Goal: Navigation & Orientation: Find specific page/section

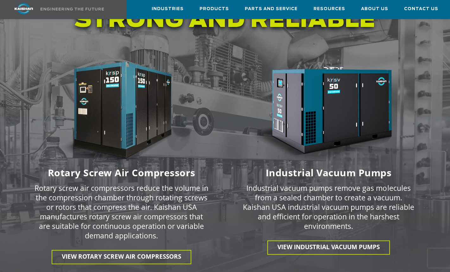
scroll to position [855, 0]
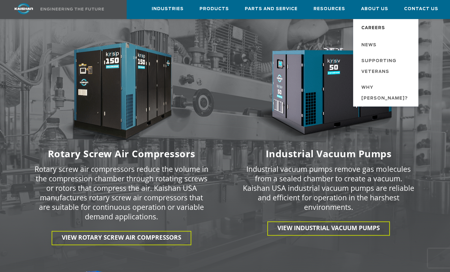
click at [377, 26] on span "Careers" at bounding box center [373, 28] width 24 height 11
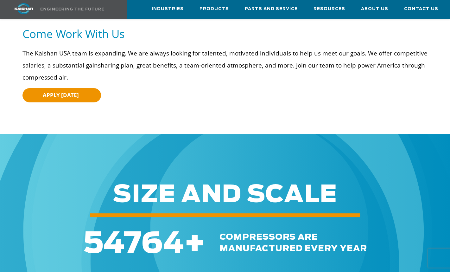
scroll to position [63, 0]
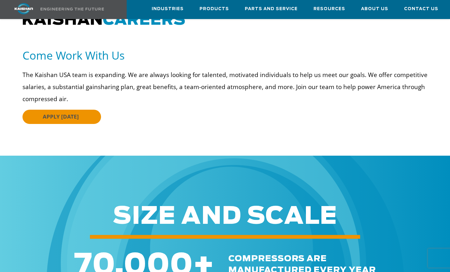
click at [48, 110] on link "APPLY TODAY" at bounding box center [61, 117] width 78 height 14
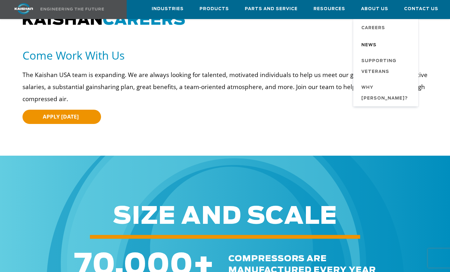
click at [374, 44] on span "News" at bounding box center [368, 45] width 15 height 11
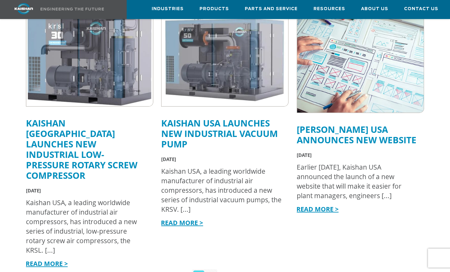
scroll to position [190, 0]
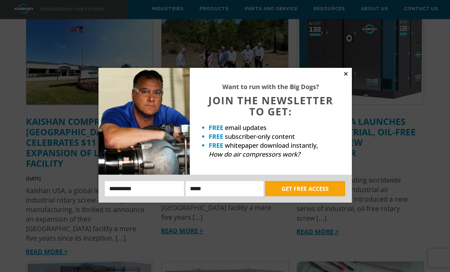
click at [346, 74] on icon at bounding box center [345, 73] width 3 height 3
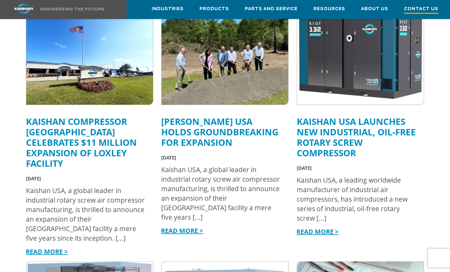
click at [411, 9] on span "Contact Us" at bounding box center [421, 9] width 34 height 9
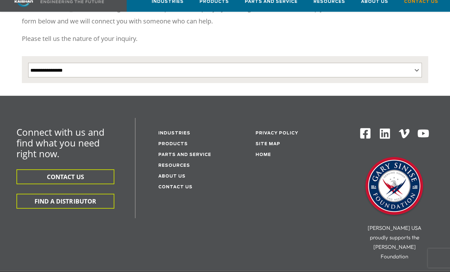
scroll to position [127, 0]
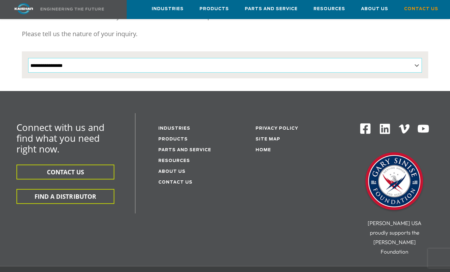
click at [175, 58] on select "**********" at bounding box center [224, 65] width 393 height 15
click at [243, 169] on div "Connect with us and find what you need right now. CONTACT US FIND A DISTRIBUTOR…" at bounding box center [225, 189] width 450 height 153
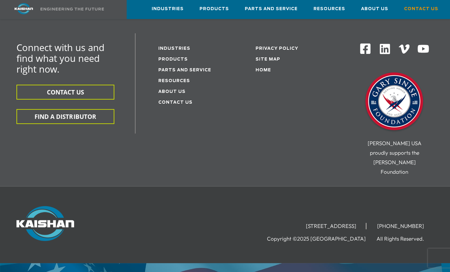
scroll to position [211, 0]
